Goal: Information Seeking & Learning: Check status

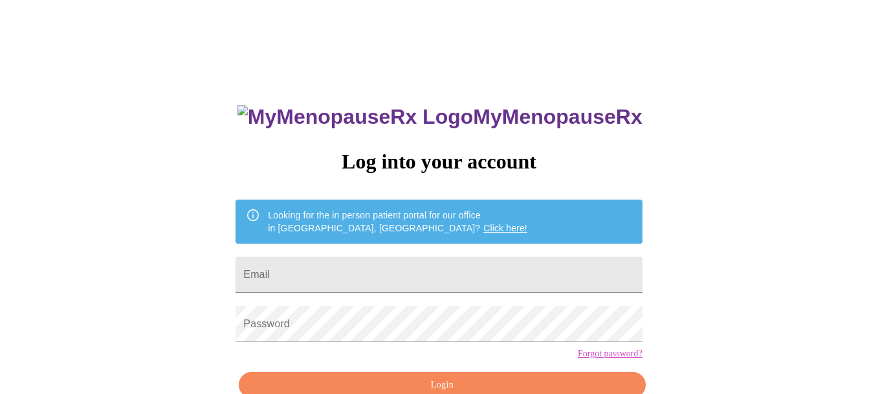
type input "morset819@gmail.com"
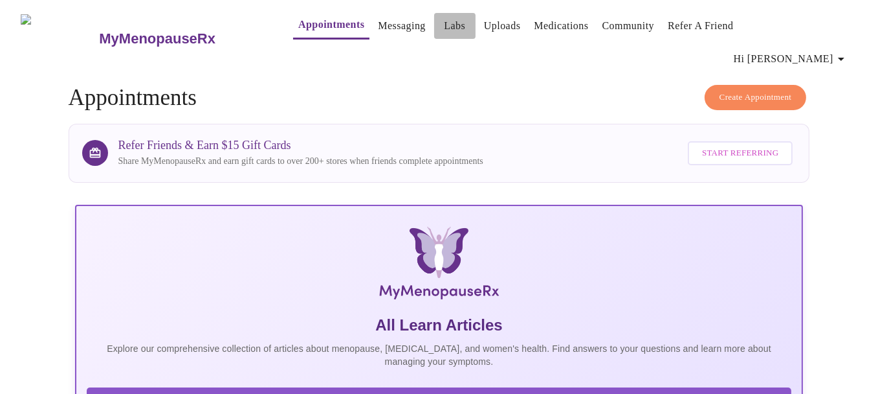
click at [444, 19] on link "Labs" at bounding box center [454, 26] width 21 height 18
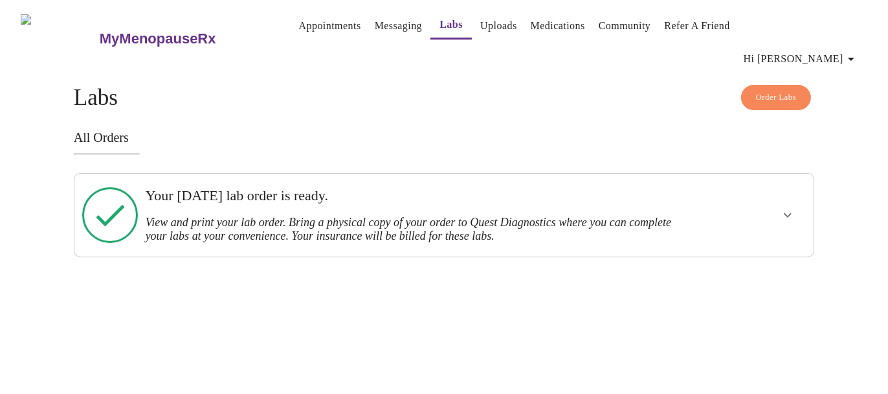
click at [781, 207] on icon "show more" at bounding box center [788, 215] width 16 height 16
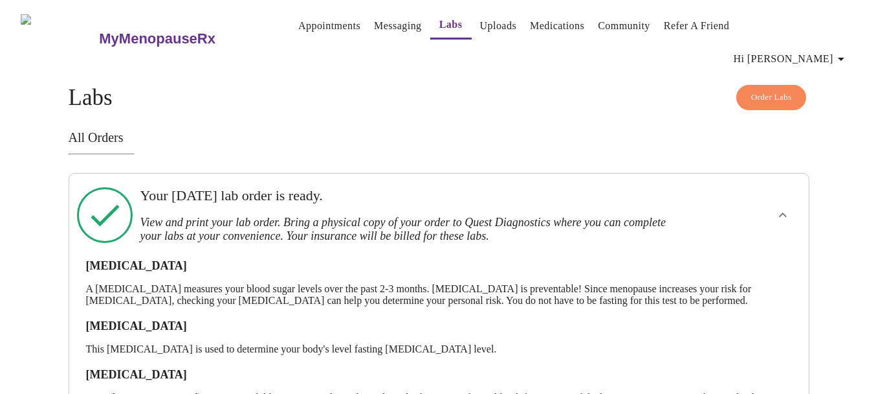
click at [298, 25] on link "Appointments" at bounding box center [329, 26] width 62 height 18
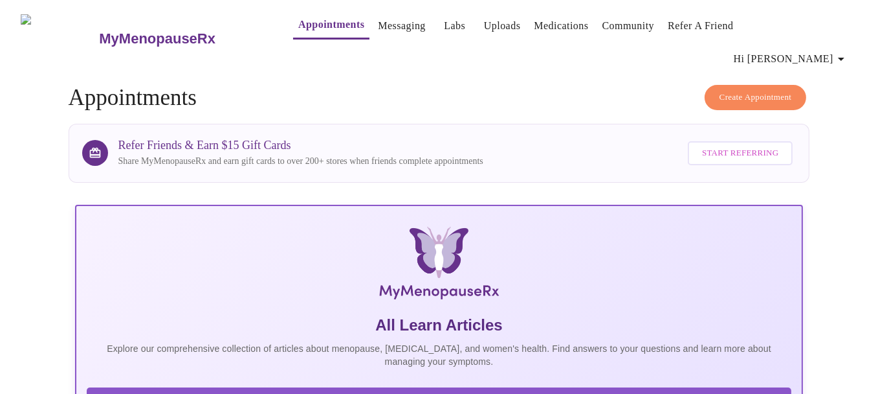
click at [553, 30] on link "Medications" at bounding box center [561, 26] width 54 height 18
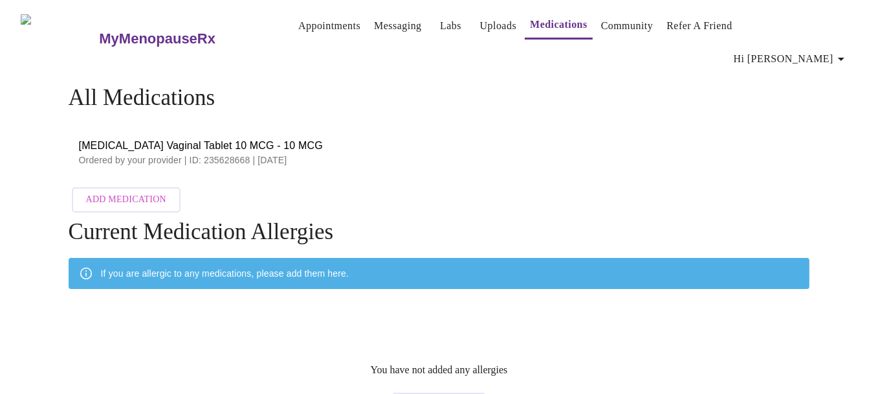
click at [234, 153] on p "Ordered by your provider | ID: 235628668 | 08/21/2025" at bounding box center [439, 159] width 721 height 13
click at [819, 50] on span "Hi [PERSON_NAME]" at bounding box center [791, 59] width 115 height 18
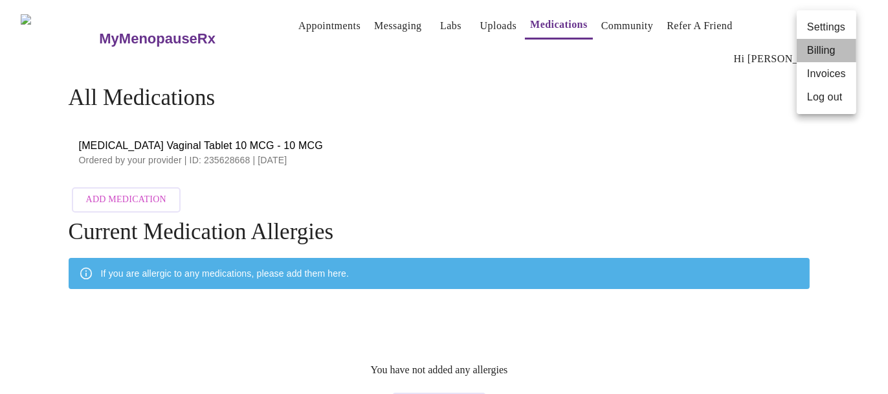
click at [827, 47] on li "Billing" at bounding box center [827, 50] width 60 height 23
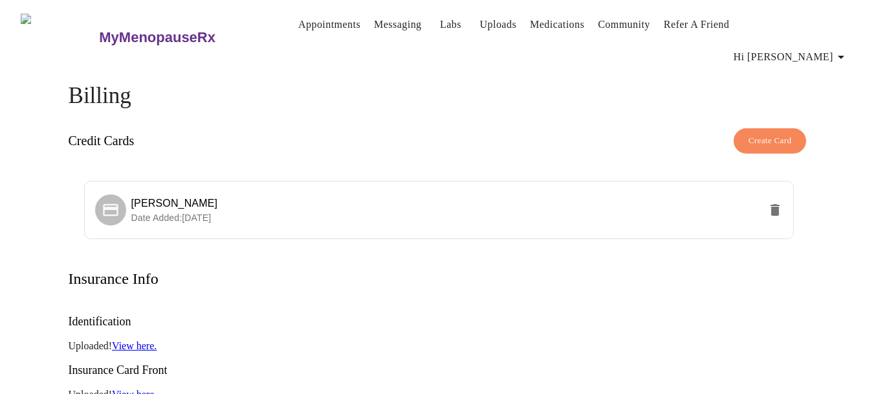
click at [314, 20] on link "Appointments" at bounding box center [329, 25] width 62 height 18
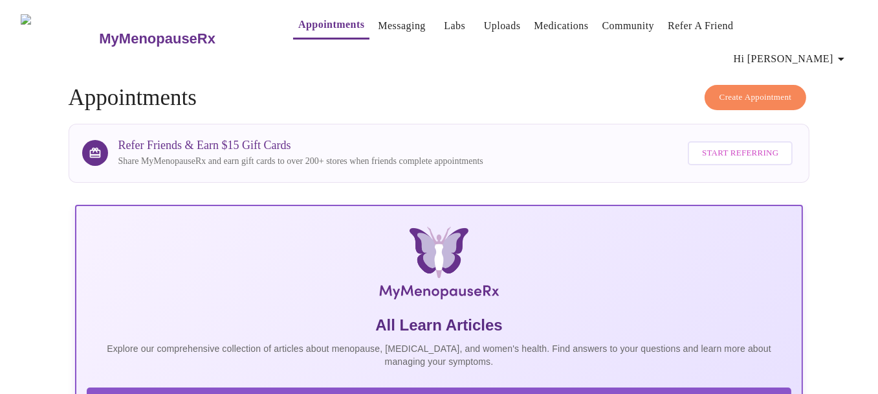
click at [444, 30] on link "Labs" at bounding box center [454, 26] width 21 height 18
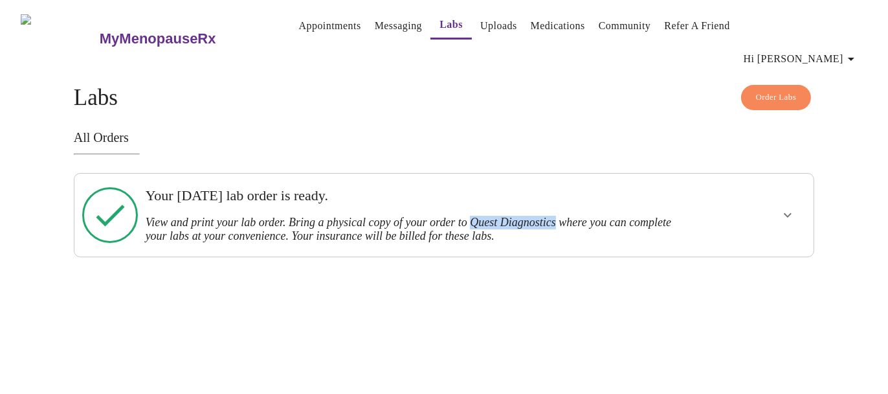
drag, startPoint x: 495, startPoint y: 200, endPoint x: 588, endPoint y: 188, distance: 93.4
click at [588, 188] on div "Your Thursday, August 21st lab order is ready. View and print your lab order. B…" at bounding box center [409, 215] width 526 height 56
copy h3 "Quest Diagnostics"
